Goal: Find contact information: Find contact information

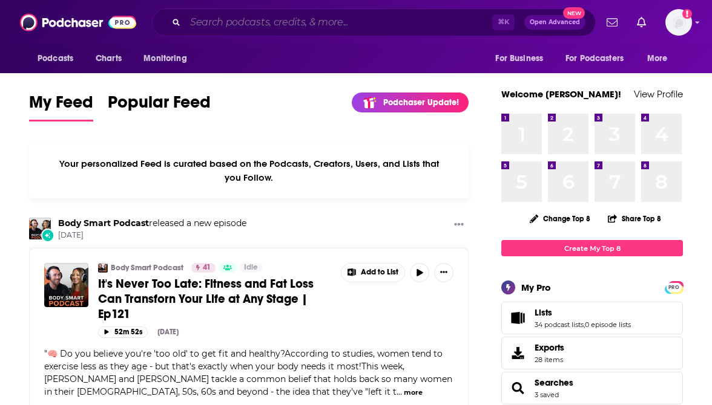
click at [315, 22] on input "Search podcasts, credits, & more..." at bounding box center [338, 22] width 307 height 19
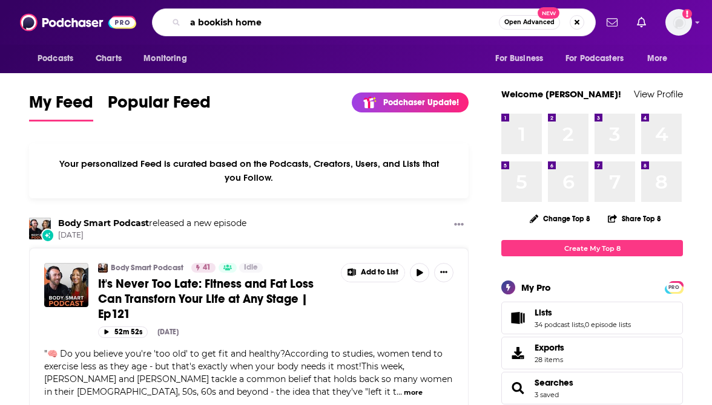
type input "a bookish home"
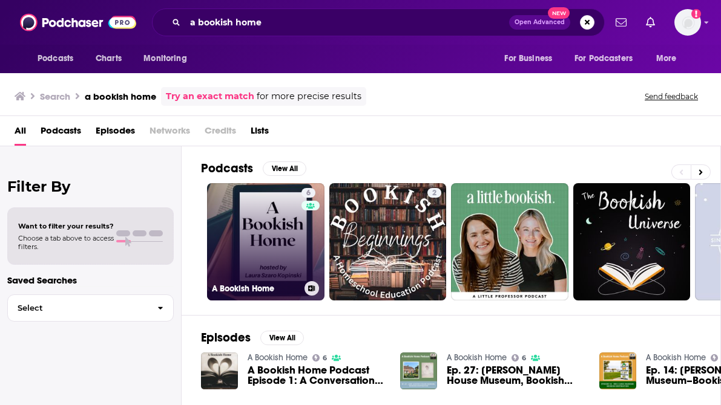
click at [284, 220] on link "6 A Bookish Home" at bounding box center [265, 241] width 117 height 117
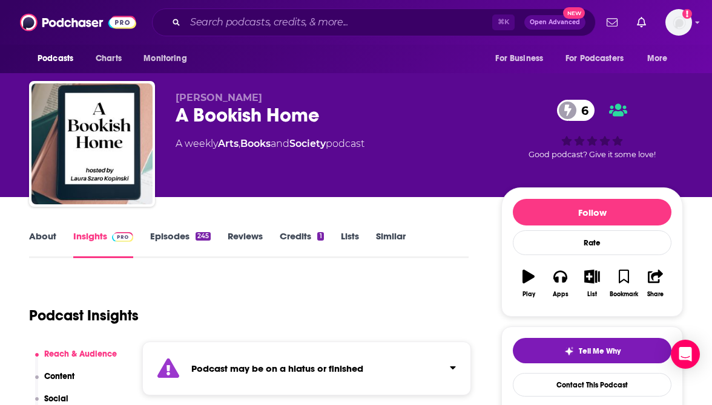
scroll to position [137, 0]
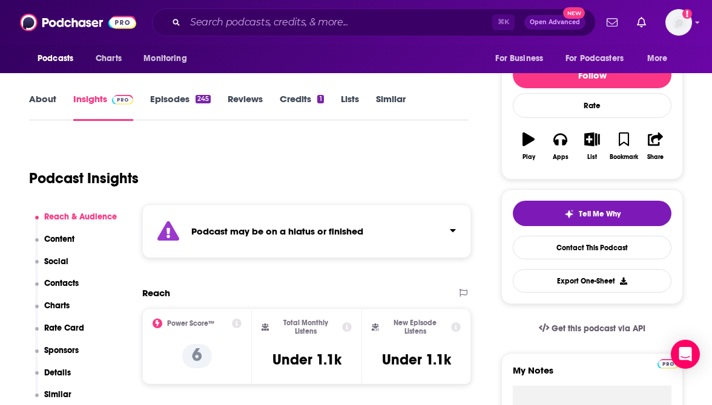
click at [56, 281] on p "Contacts" at bounding box center [61, 283] width 34 height 10
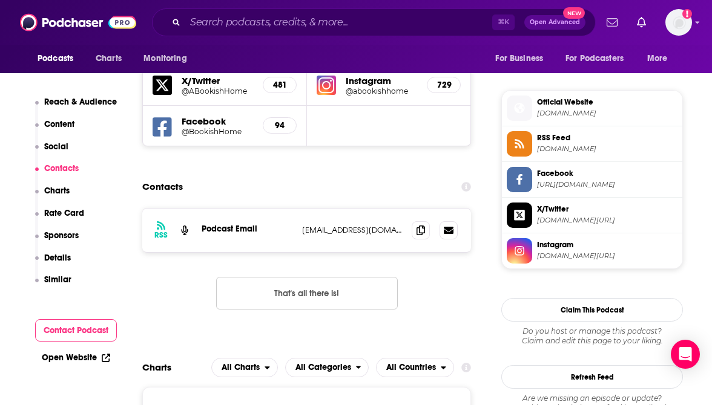
scroll to position [953, 0]
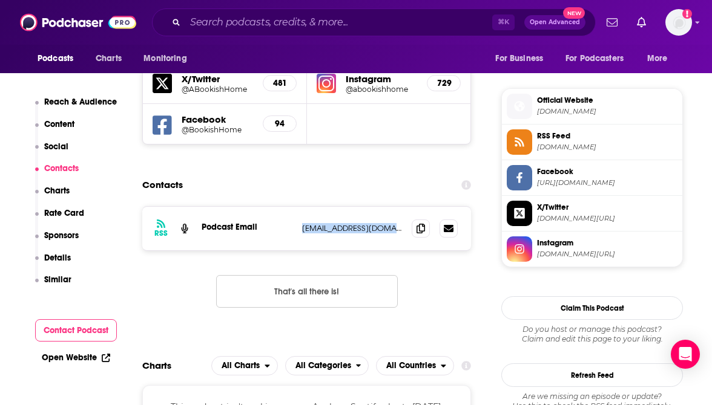
drag, startPoint x: 298, startPoint y: 225, endPoint x: 403, endPoint y: 225, distance: 104.7
click at [403, 225] on div "RSS Podcast Email [EMAIL_ADDRESS][DOMAIN_NAME] [EMAIL_ADDRESS][DOMAIN_NAME]" at bounding box center [306, 229] width 329 height 44
copy p "[EMAIL_ADDRESS][DOMAIN_NAME]"
click at [367, 24] on input "Search podcasts, credits, & more..." at bounding box center [338, 22] width 307 height 19
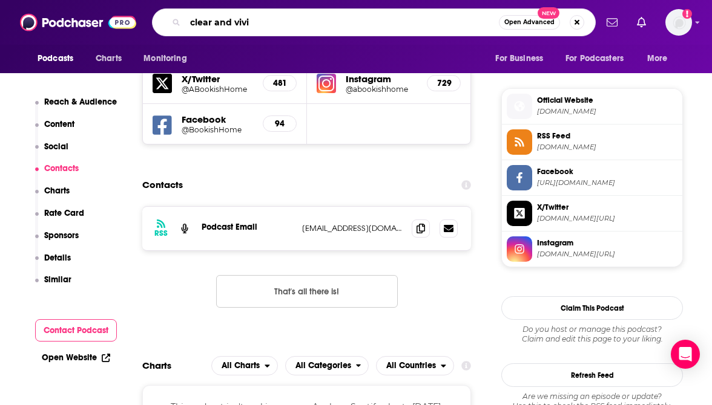
type input "clear and vivid"
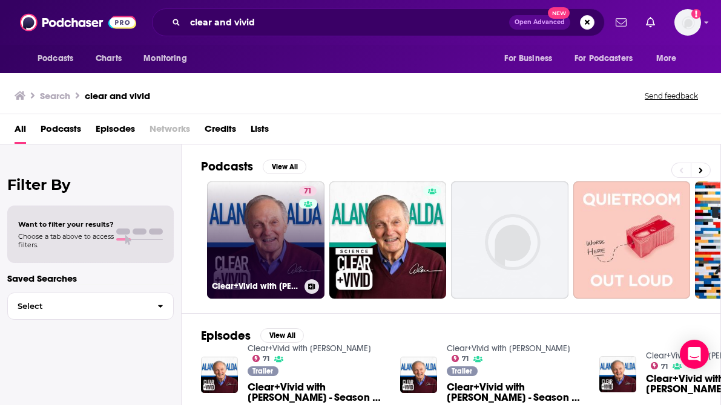
click at [272, 248] on link "71 Clear+Vivid with [PERSON_NAME]" at bounding box center [265, 240] width 117 height 117
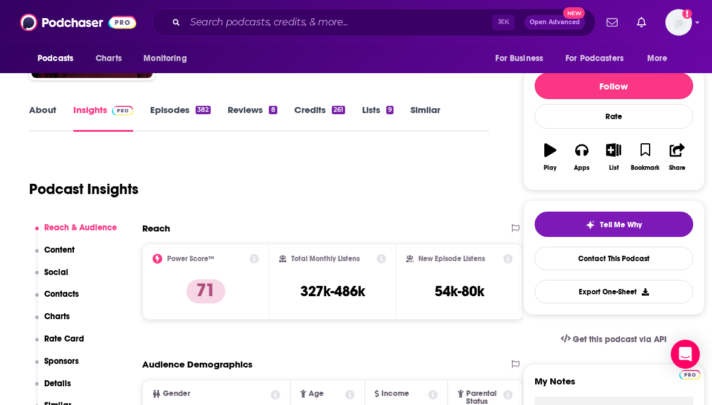
click at [51, 293] on p "Contacts" at bounding box center [61, 294] width 34 height 10
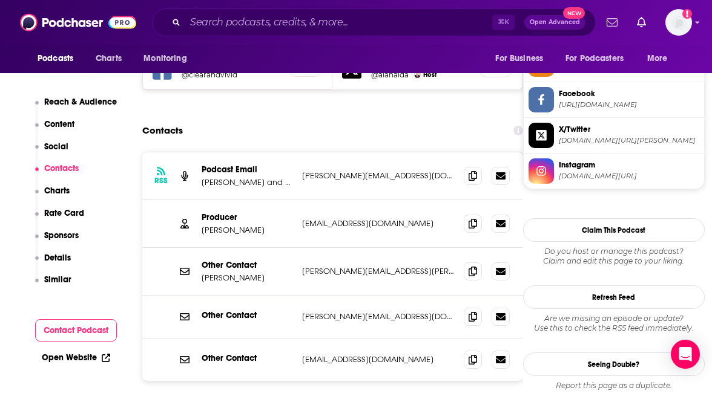
scroll to position [1137, 0]
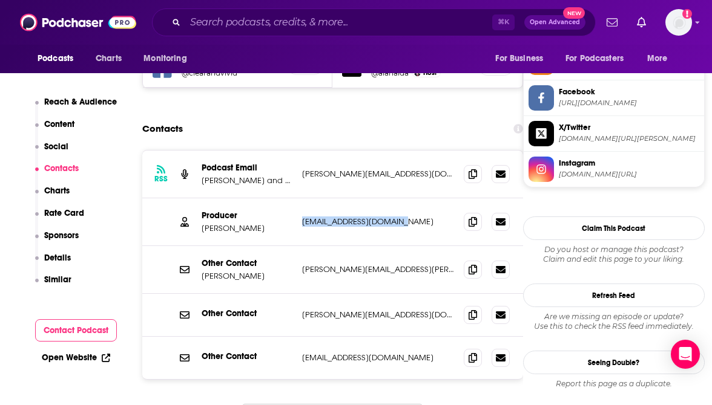
drag, startPoint x: 298, startPoint y: 179, endPoint x: 415, endPoint y: 181, distance: 116.8
click at [415, 199] on div "Producer [PERSON_NAME] [EMAIL_ADDRESS][DOMAIN_NAME] [EMAIL_ADDRESS][DOMAIN_NAME]" at bounding box center [332, 223] width 381 height 48
copy p "[EMAIL_ADDRESS][DOMAIN_NAME]"
click at [363, 27] on input "Search podcasts, credits, & more..." at bounding box center [338, 22] width 307 height 19
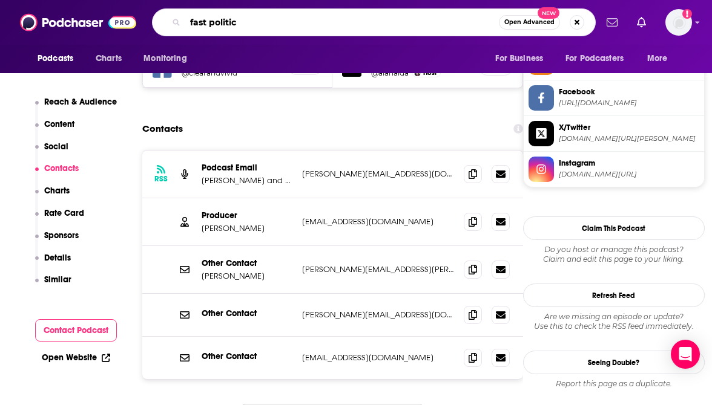
type input "fast politics"
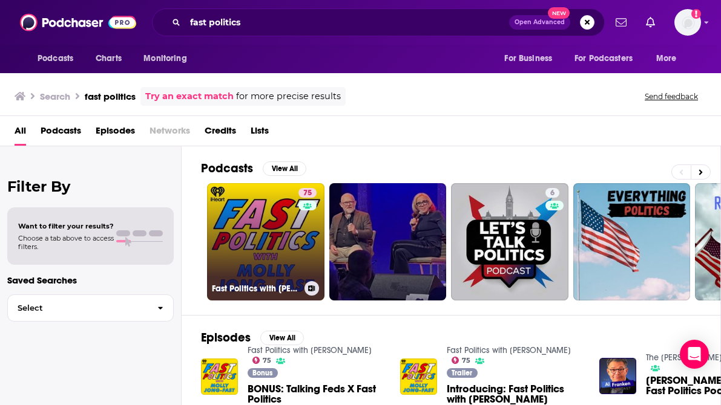
click at [248, 243] on link "75 Fast Politics with [PERSON_NAME]" at bounding box center [265, 241] width 117 height 117
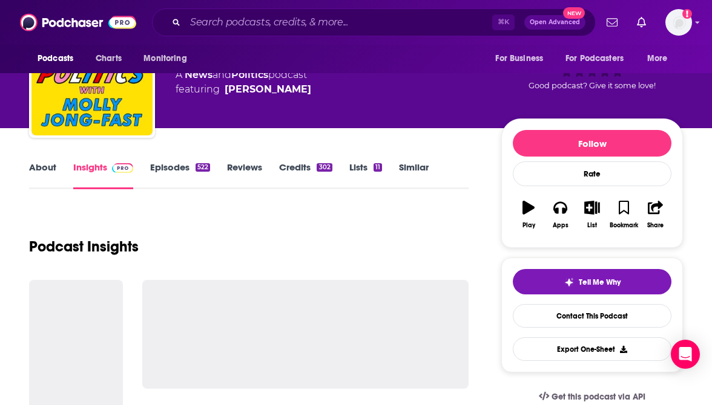
scroll to position [81, 0]
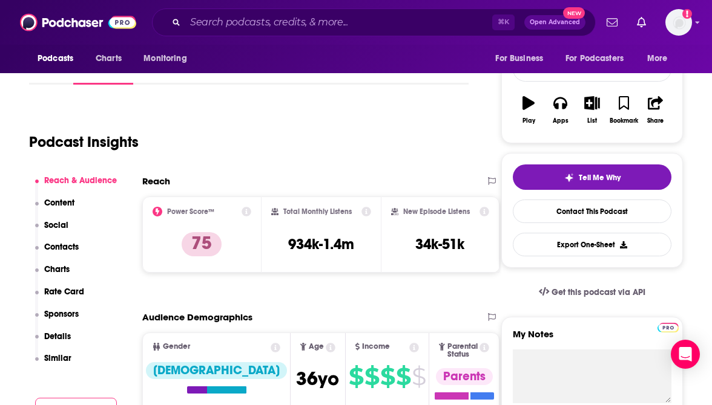
click at [66, 248] on p "Contacts" at bounding box center [61, 247] width 34 height 10
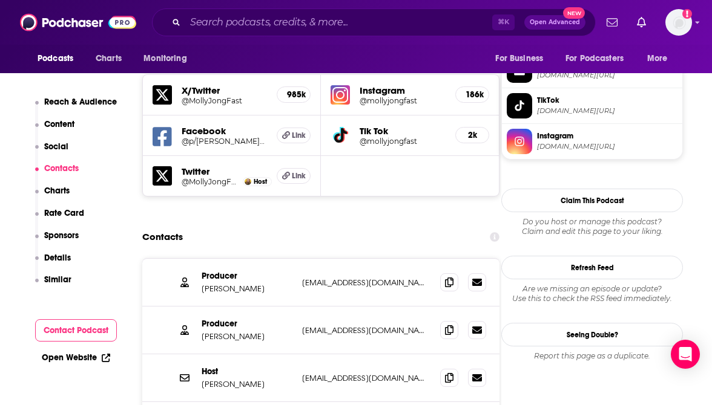
scroll to position [1086, 0]
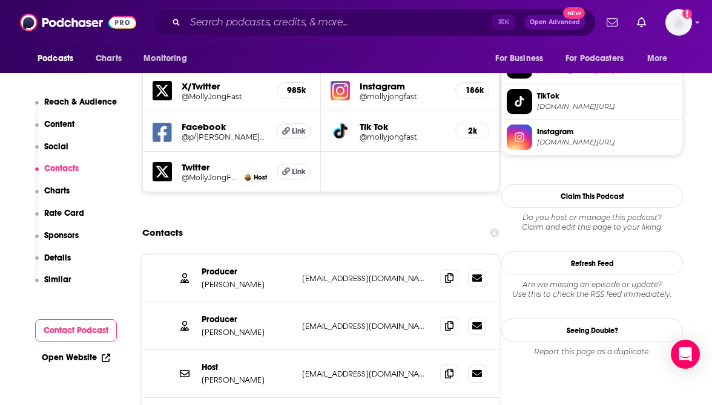
drag, startPoint x: 296, startPoint y: 226, endPoint x: 383, endPoint y: 225, distance: 87.2
click at [383, 255] on div "Producer [PERSON_NAME] [EMAIL_ADDRESS][DOMAIN_NAME] [EMAIL_ADDRESS][DOMAIN_NAME]" at bounding box center [320, 279] width 357 height 48
drag, startPoint x: 385, startPoint y: 226, endPoint x: 300, endPoint y: 228, distance: 84.7
click at [300, 255] on div "Producer [PERSON_NAME] [EMAIL_ADDRESS][DOMAIN_NAME] [EMAIL_ADDRESS][DOMAIN_NAME]" at bounding box center [320, 279] width 357 height 48
copy p "[EMAIL_ADDRESS][DOMAIN_NAME]"
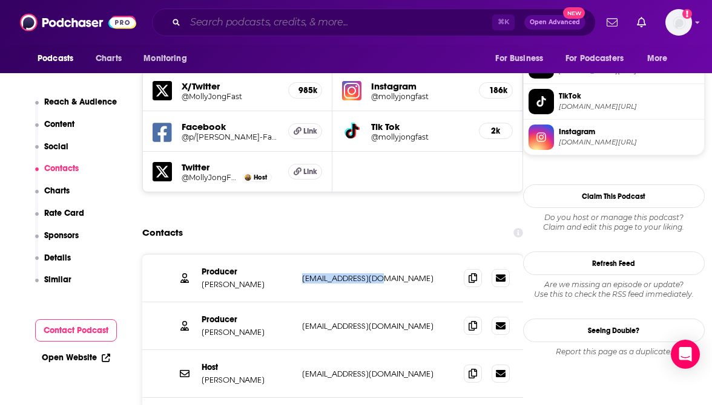
click at [311, 21] on input "Search podcasts, credits, & more..." at bounding box center [338, 22] width 307 height 19
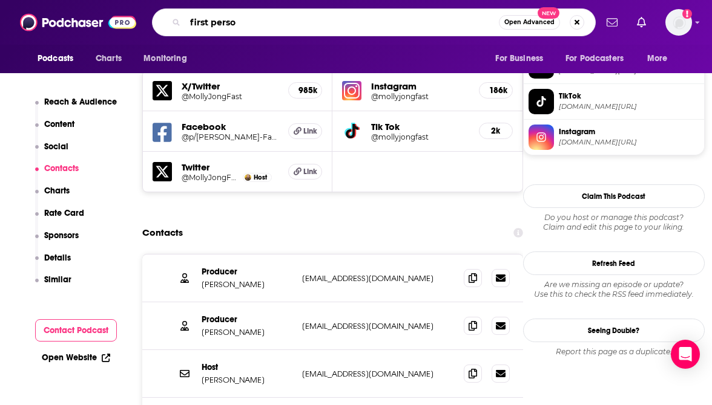
type input "first person"
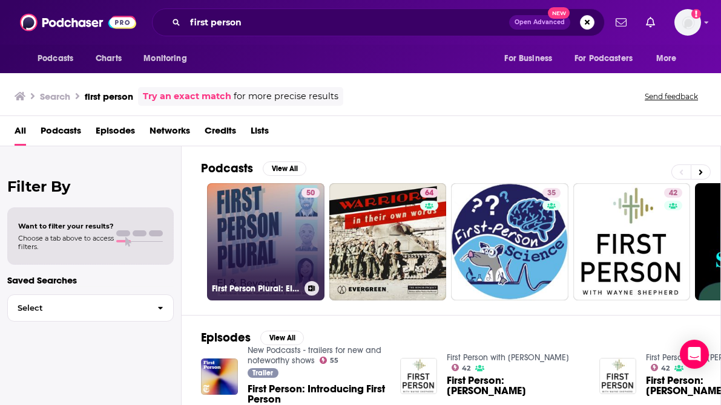
click at [241, 257] on link "50 First Person Plural: EI & Beyond" at bounding box center [265, 241] width 117 height 117
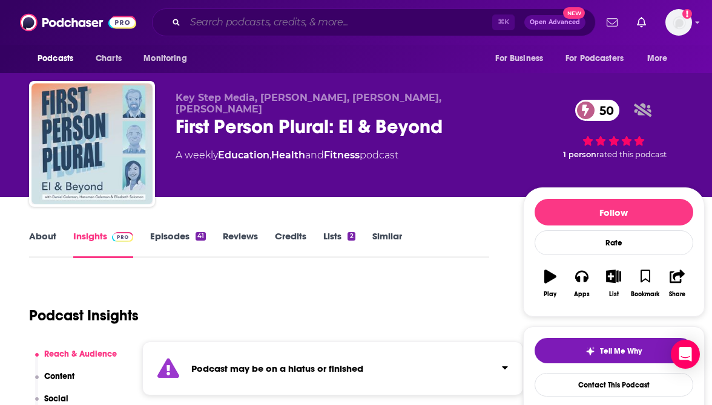
click at [284, 22] on input "Search podcasts, credits, & more..." at bounding box center [338, 22] width 307 height 19
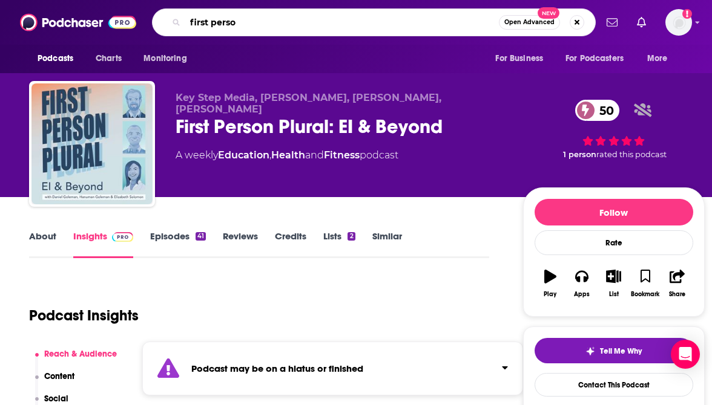
type input "first person"
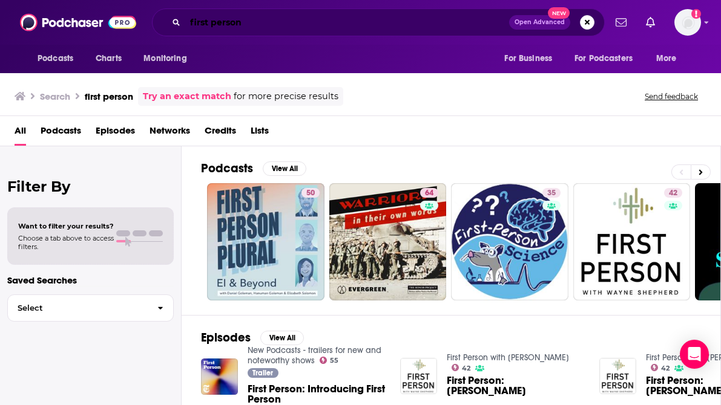
click at [264, 22] on input "first person" at bounding box center [347, 22] width 324 height 19
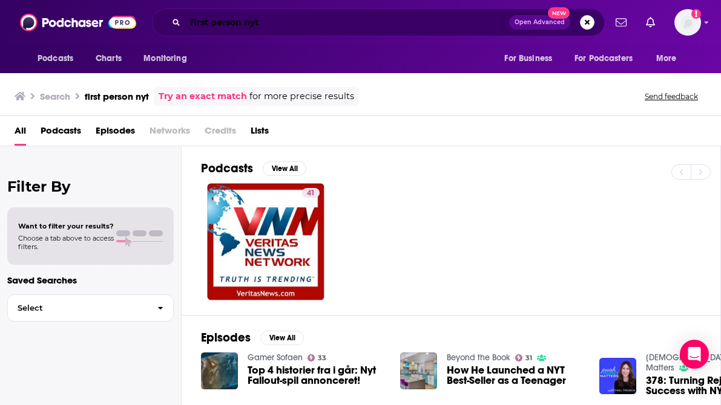
click at [394, 19] on input "first person nyt" at bounding box center [347, 22] width 324 height 19
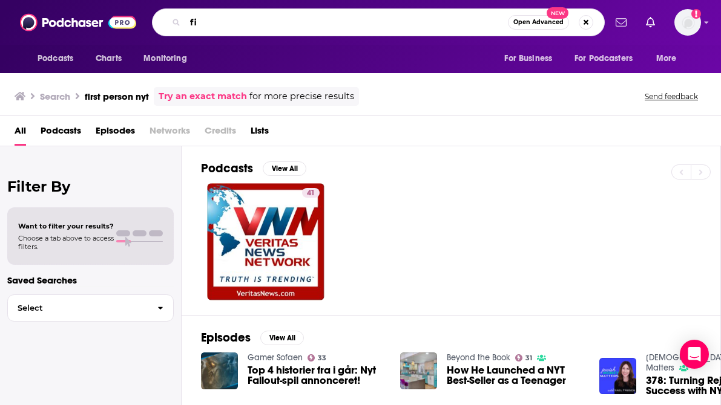
type input "f"
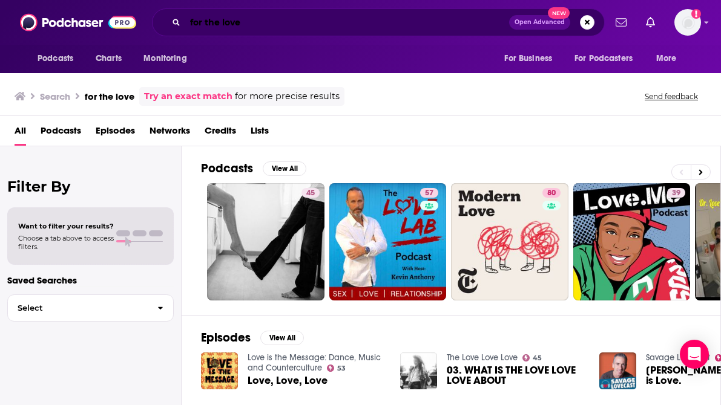
click at [372, 14] on input "for the love" at bounding box center [347, 22] width 324 height 19
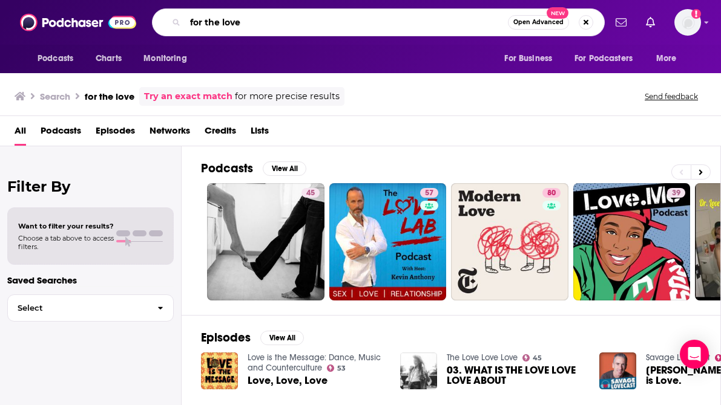
click at [281, 25] on input "for the love" at bounding box center [346, 22] width 323 height 19
type input "for the love with [PERSON_NAME]"
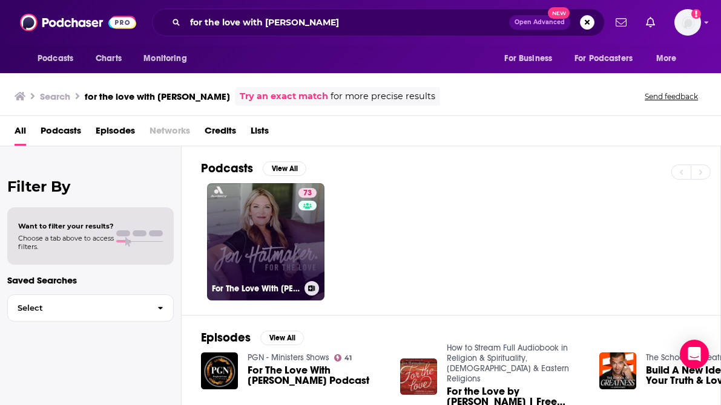
click at [274, 213] on link "73 For The Love With [PERSON_NAME] Podcast" at bounding box center [265, 241] width 117 height 117
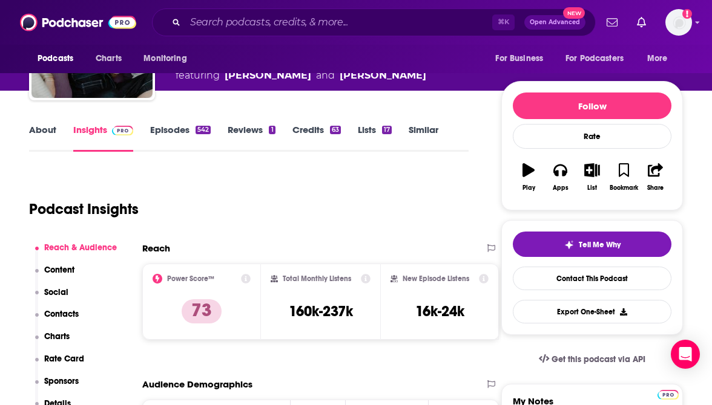
scroll to position [118, 0]
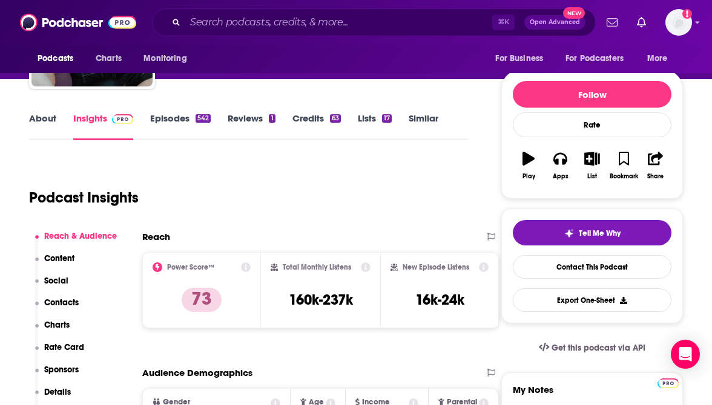
click at [62, 301] on p "Contacts" at bounding box center [61, 303] width 34 height 10
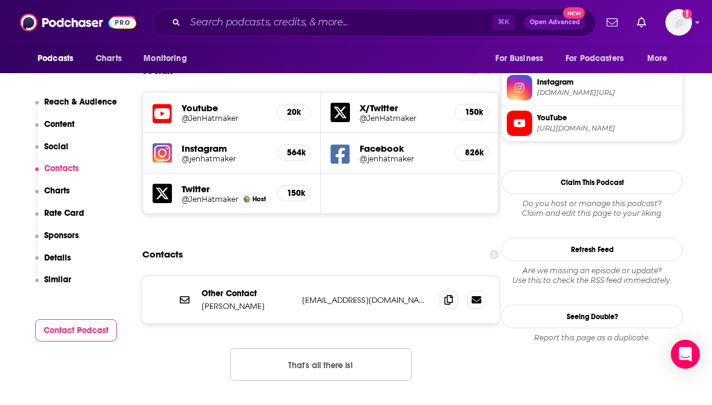
scroll to position [1072, 0]
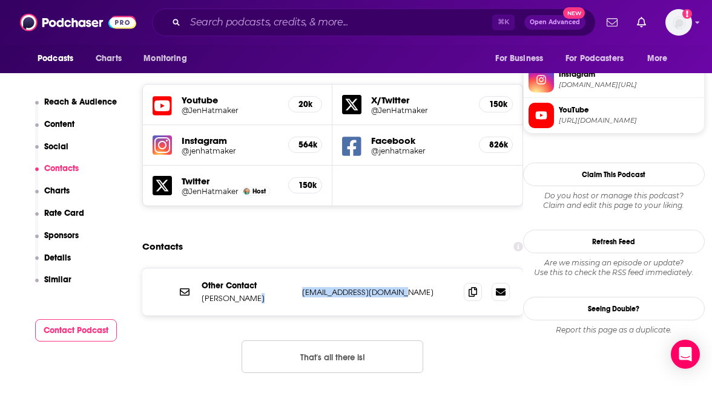
drag, startPoint x: 295, startPoint y: 222, endPoint x: 412, endPoint y: 218, distance: 116.9
click at [412, 269] on div "Other Contact [PERSON_NAME] [EMAIL_ADDRESS][DOMAIN_NAME] [EMAIL_ADDRESS][DOMAIN…" at bounding box center [332, 292] width 381 height 47
copy div "[EMAIL_ADDRESS][DOMAIN_NAME]"
